Goal: Information Seeking & Learning: Learn about a topic

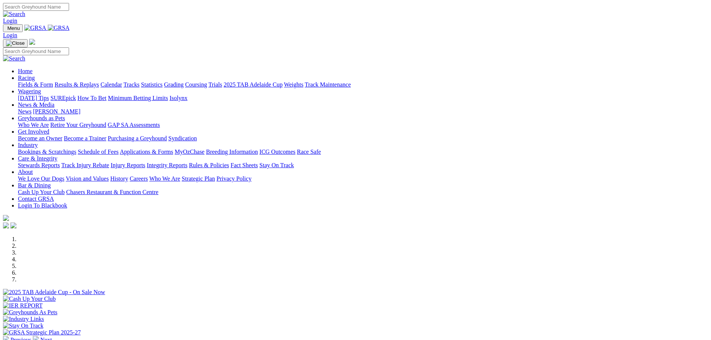
scroll to position [149, 0]
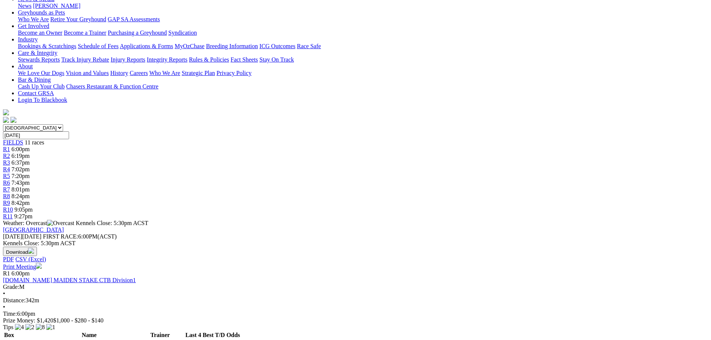
scroll to position [112, 0]
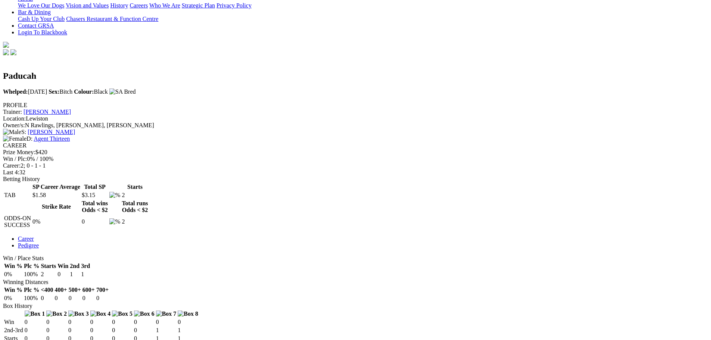
scroll to position [112, 0]
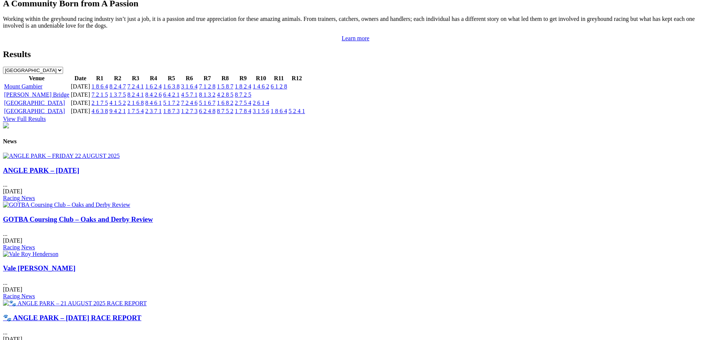
scroll to position [858, 0]
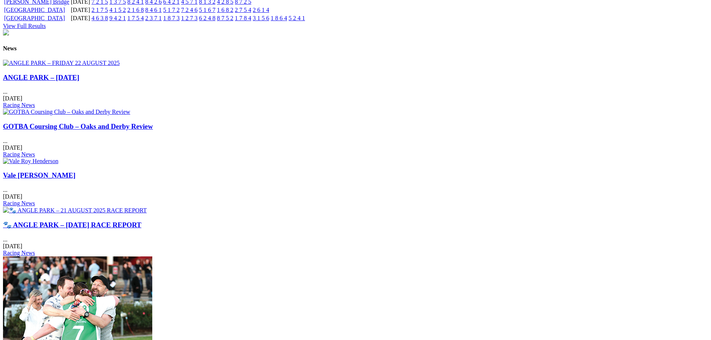
click at [79, 81] on link "ANGLE PARK – [DATE]" at bounding box center [41, 77] width 76 height 8
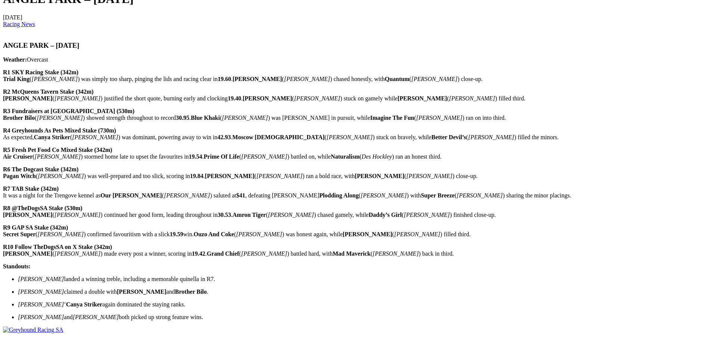
scroll to position [333, 0]
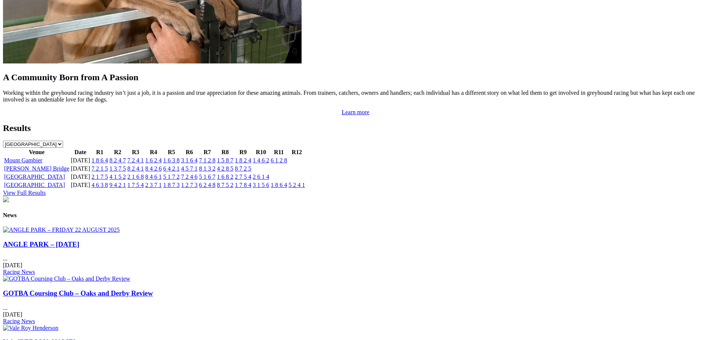
scroll to position [623, 0]
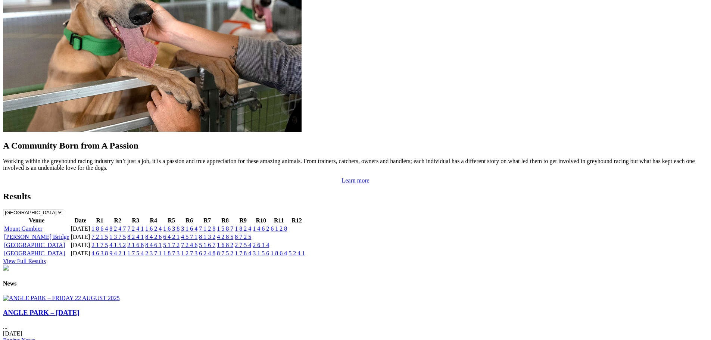
click at [233, 242] on link "1 6 8 2" at bounding box center [225, 245] width 16 height 6
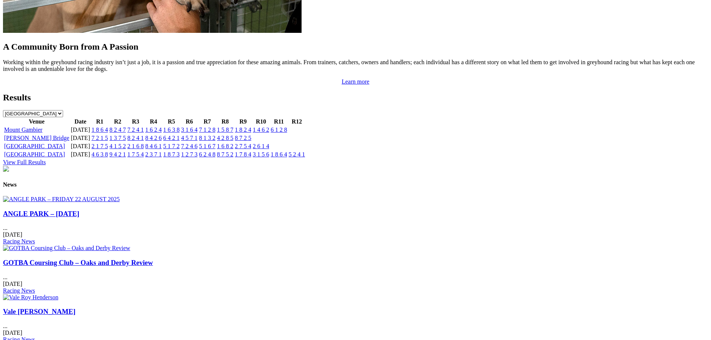
scroll to position [709, 0]
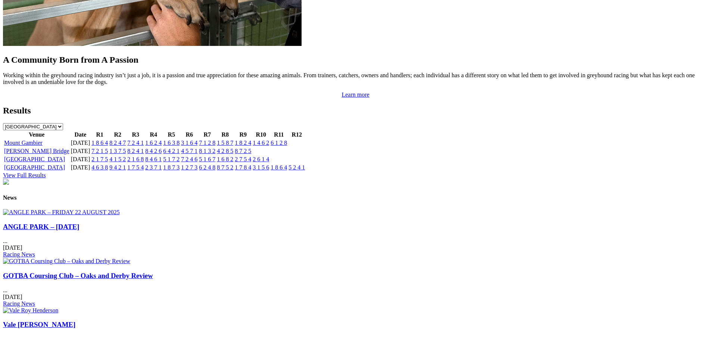
click at [130, 258] on img at bounding box center [66, 261] width 127 height 7
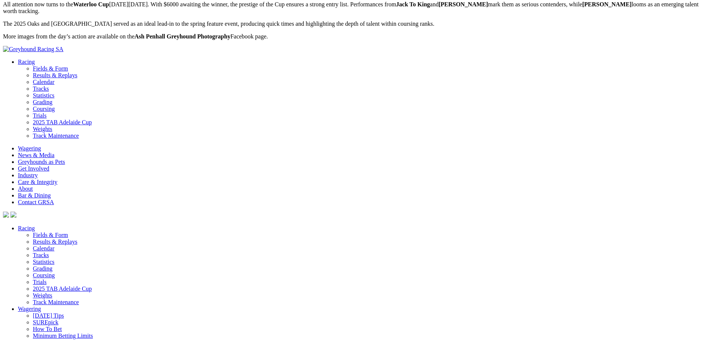
scroll to position [408, 0]
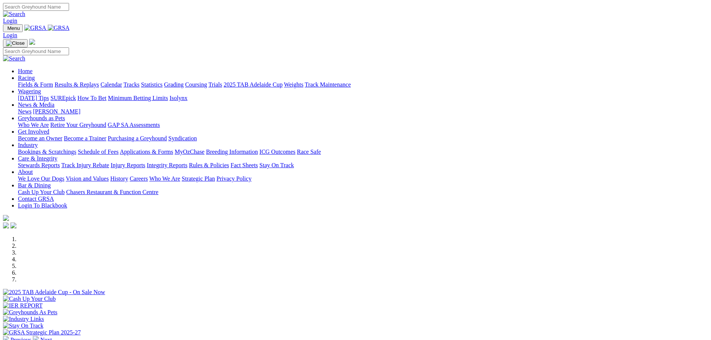
scroll to position [703, 0]
